Goal: Information Seeking & Learning: Learn about a topic

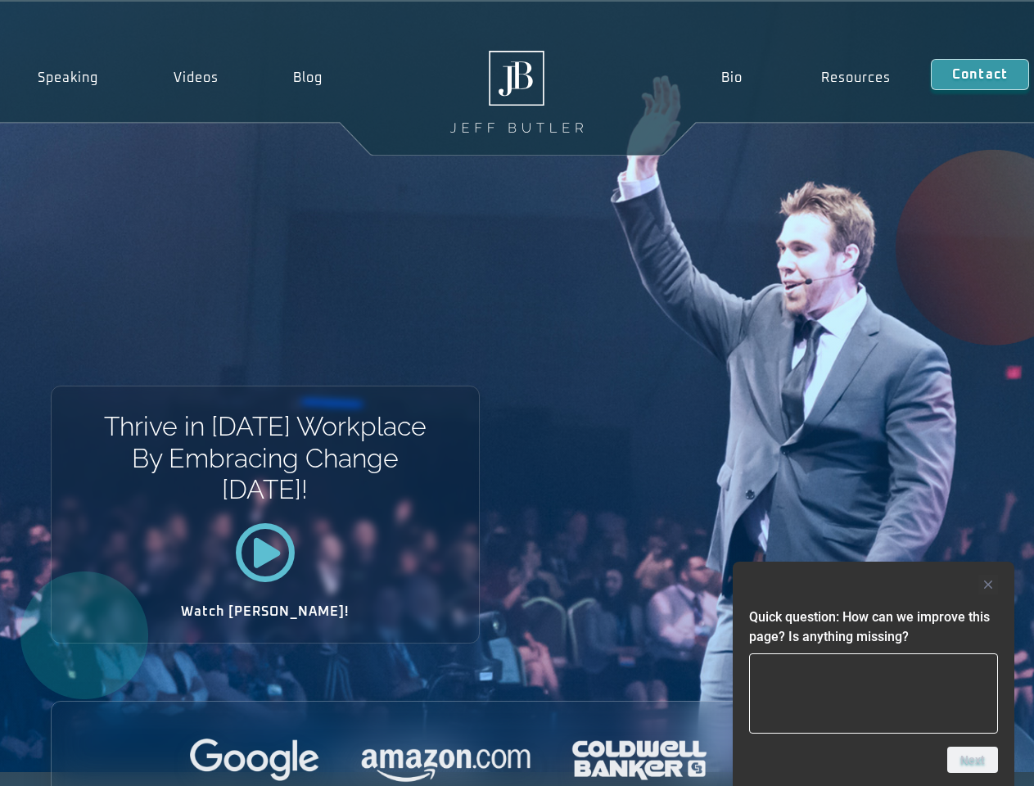
click at [516, 393] on div "Thrive in [DATE] Workplace By Embracing Change [DATE]! Watch [PERSON_NAME]!" at bounding box center [517, 387] width 1034 height 770
click at [873, 584] on div at bounding box center [873, 585] width 249 height 20
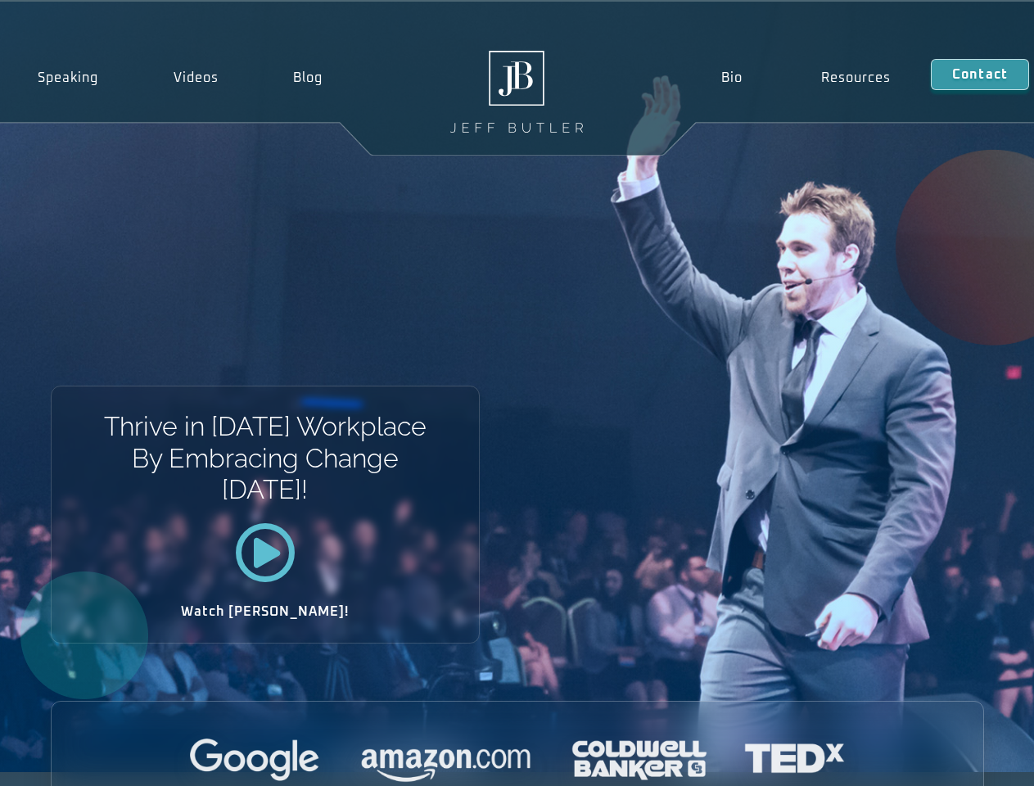
click at [972, 760] on div at bounding box center [517, 760] width 931 height 45
